Goal: Task Accomplishment & Management: Complete application form

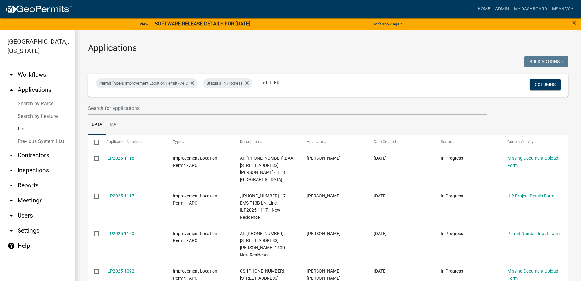
select select "3: 100"
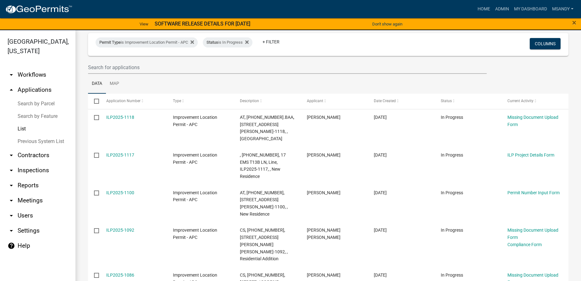
click at [30, 102] on link "Search by Parcel" at bounding box center [37, 103] width 75 height 13
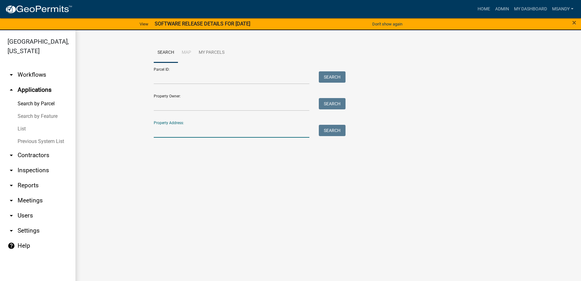
click at [179, 134] on input "Property Address:" at bounding box center [232, 131] width 156 height 13
type input "8190"
click at [333, 131] on button "Search" at bounding box center [332, 130] width 27 height 11
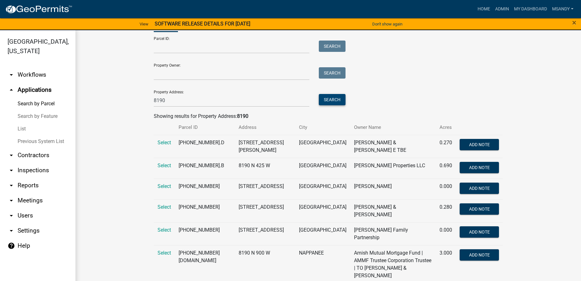
scroll to position [32, 0]
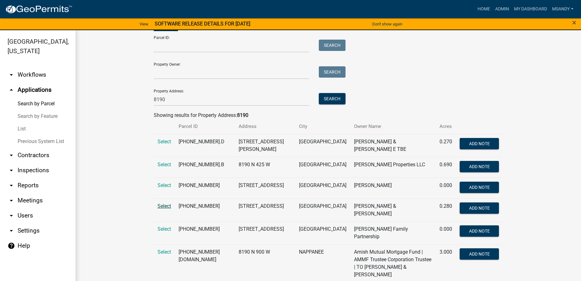
click at [162, 209] on span "Select" at bounding box center [164, 206] width 14 height 6
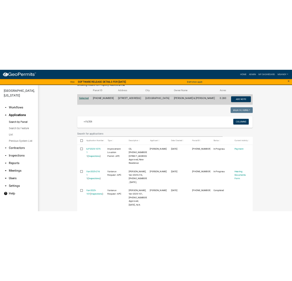
scroll to position [117, 0]
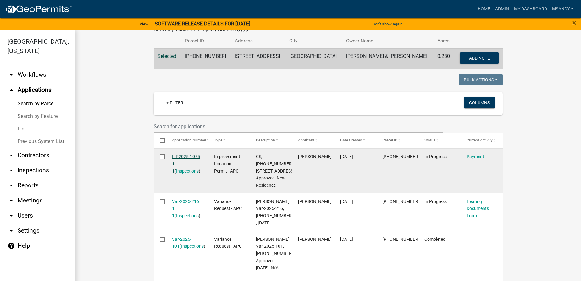
click at [187, 157] on link "ILP2025-1075 1 1" at bounding box center [186, 163] width 28 height 19
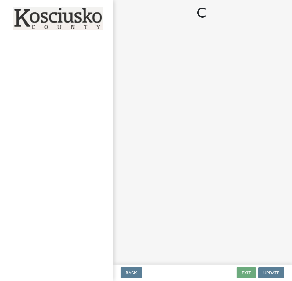
select select "3: 3"
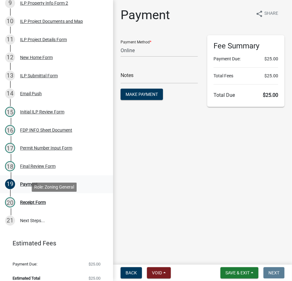
scroll to position [271, 0]
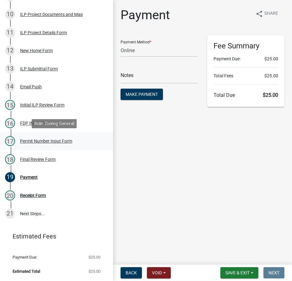
click at [36, 141] on div "Permit Number Input Form" at bounding box center [46, 141] width 52 height 4
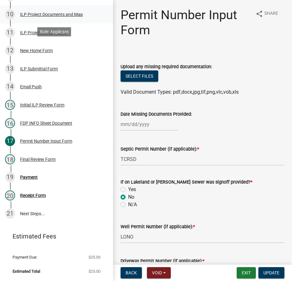
click at [46, 12] on div "ILP Project Documents and Map" at bounding box center [51, 14] width 63 height 4
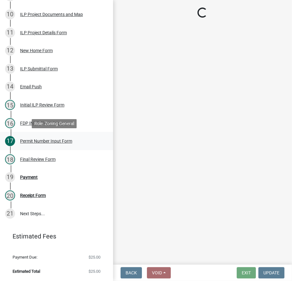
click at [51, 140] on div "Permit Number Input Form" at bounding box center [46, 141] width 52 height 4
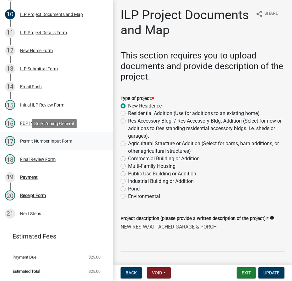
click at [49, 139] on div "Permit Number Input Form" at bounding box center [46, 141] width 52 height 4
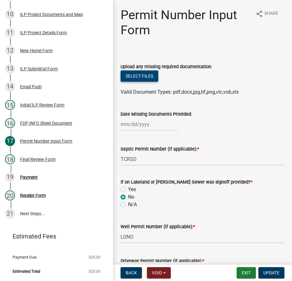
click at [140, 76] on button "Select files" at bounding box center [140, 75] width 38 height 11
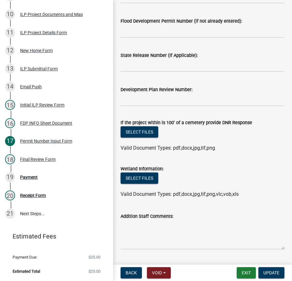
scroll to position [314, 0]
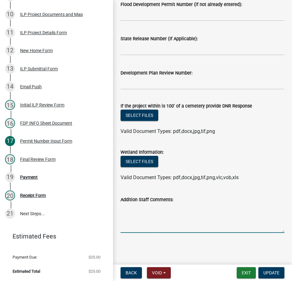
click at [162, 216] on textarea "Addition Staff Comments:" at bounding box center [203, 218] width 164 height 30
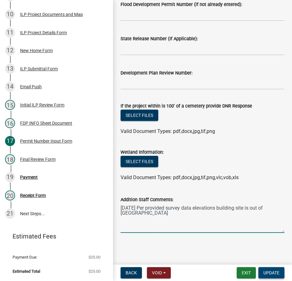
type textarea "[DATE] Per provided survey data elevations building site is out of [GEOGRAPHIC_…"
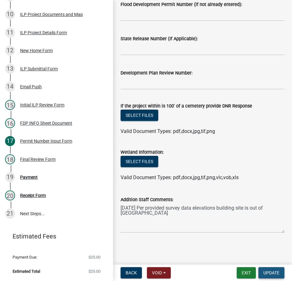
click at [275, 275] on span "Update" at bounding box center [272, 272] width 16 height 5
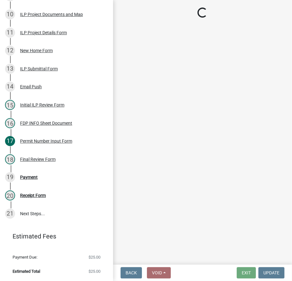
select select "3: 3"
